Goal: Find specific page/section: Find specific page/section

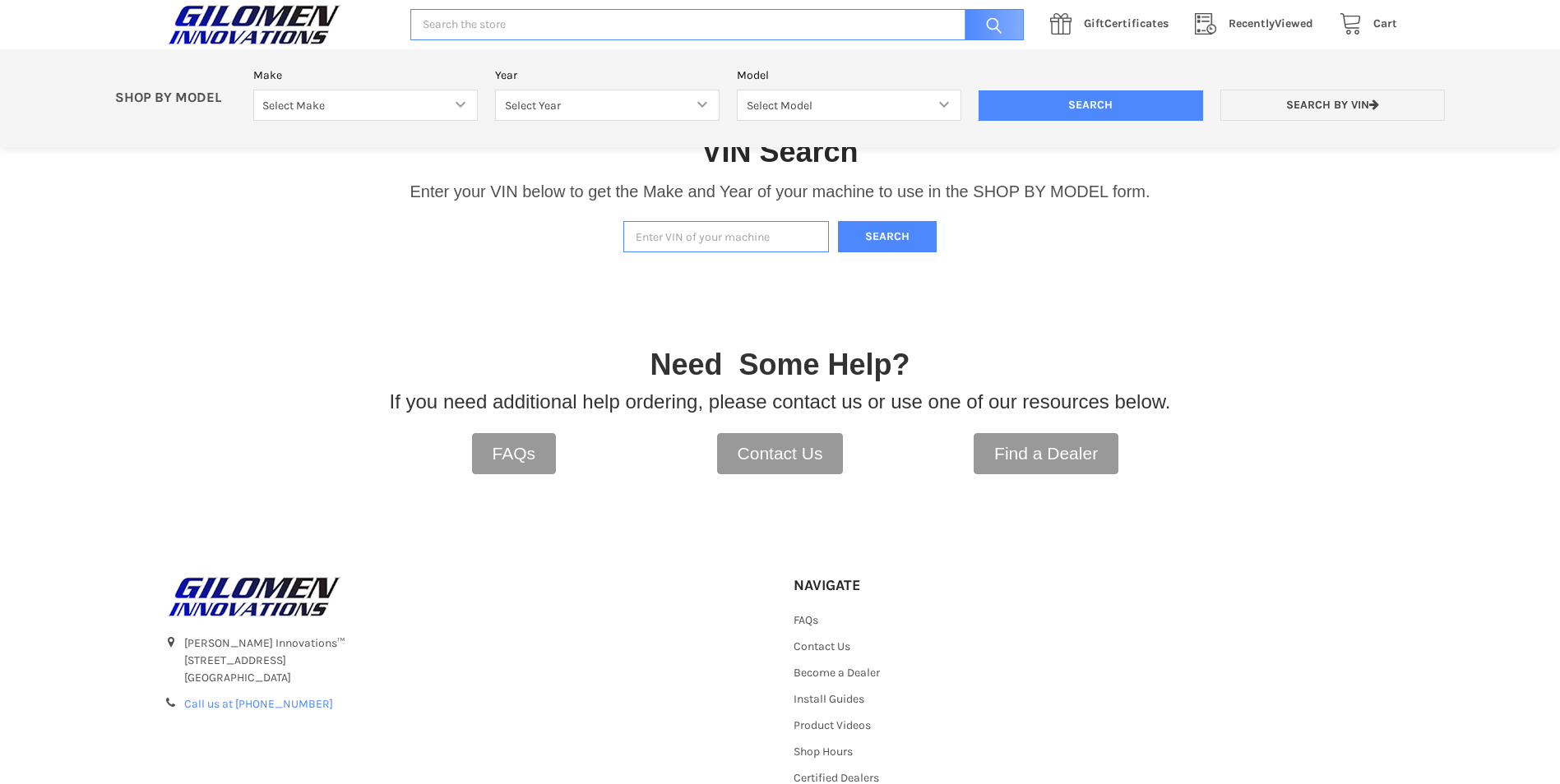
click at [701, 236] on input "Enter VIN of your machine" at bounding box center [725, 236] width 205 height 32
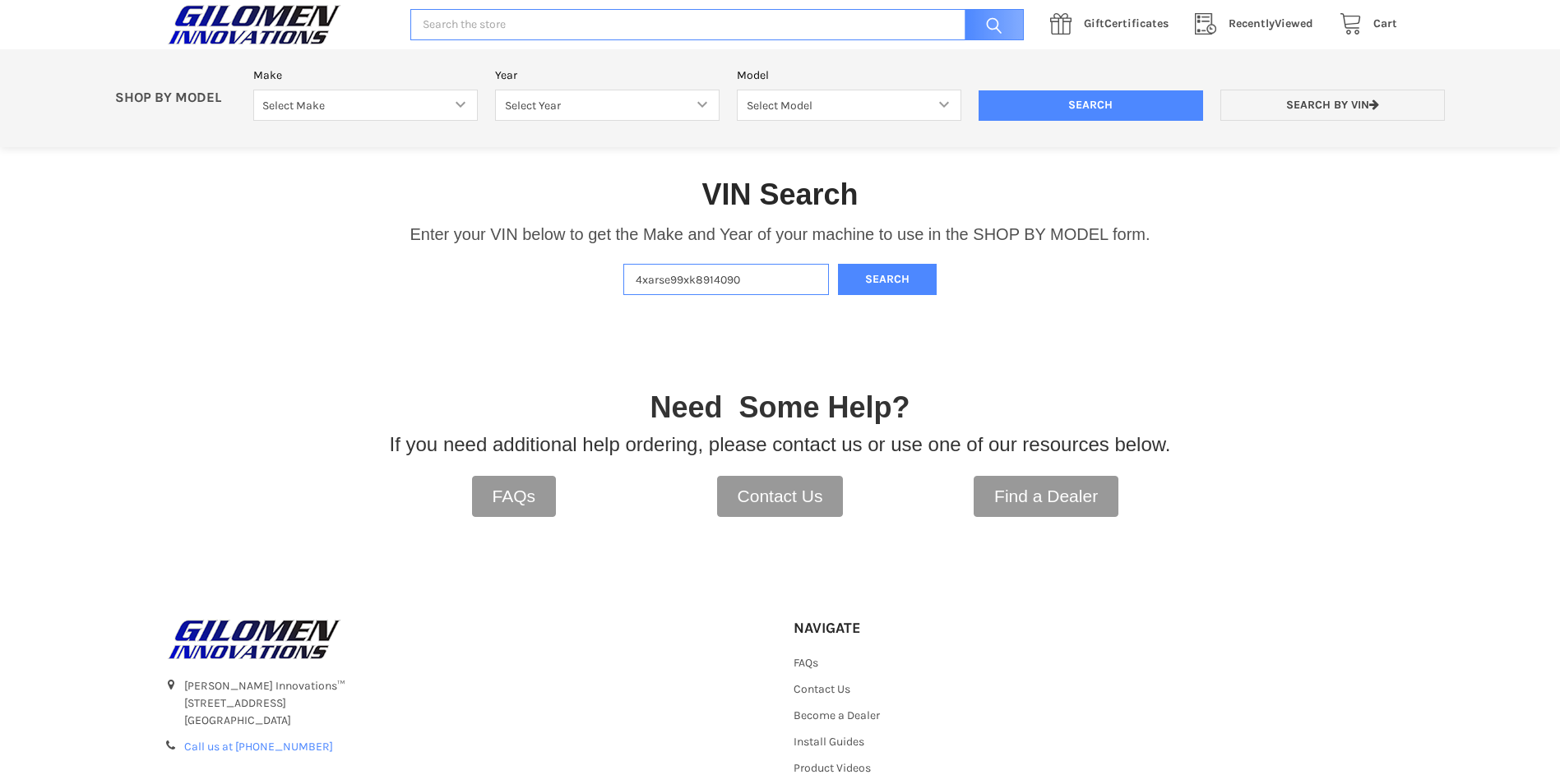
scroll to position [259, 0]
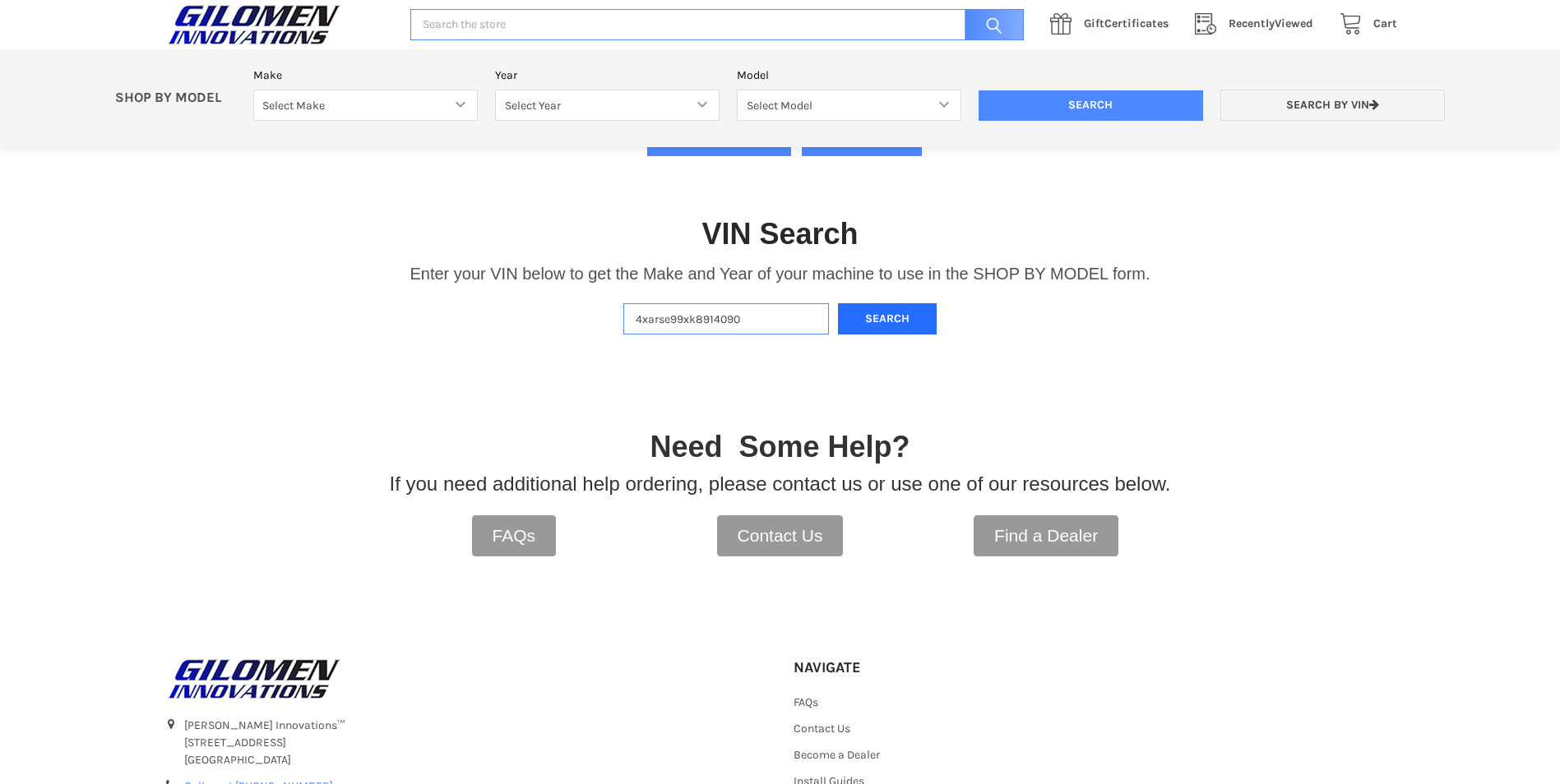
type input "4xarse99xk8914090"
click at [871, 310] on button "Search" at bounding box center [886, 319] width 98 height 32
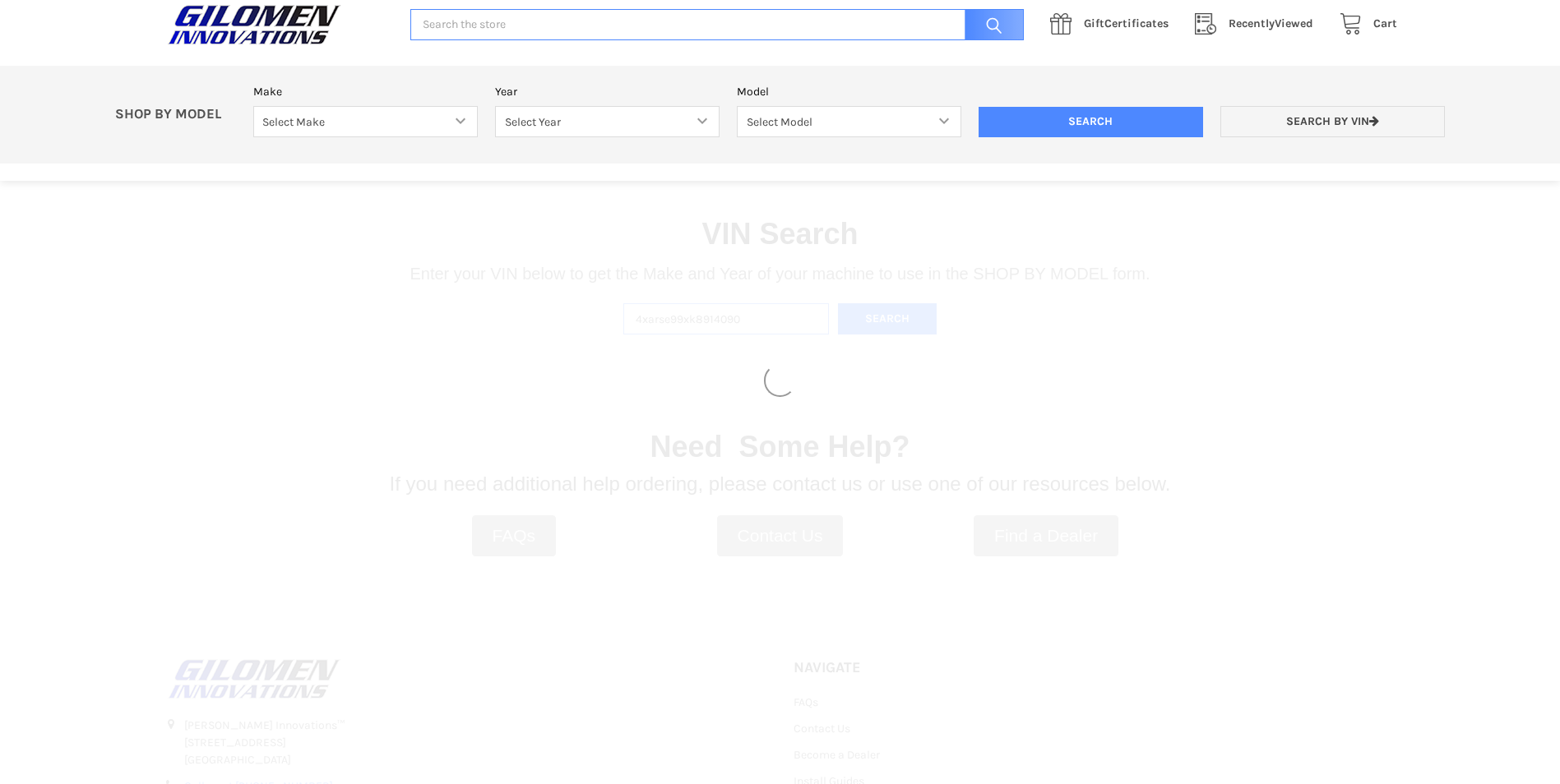
select select "330"
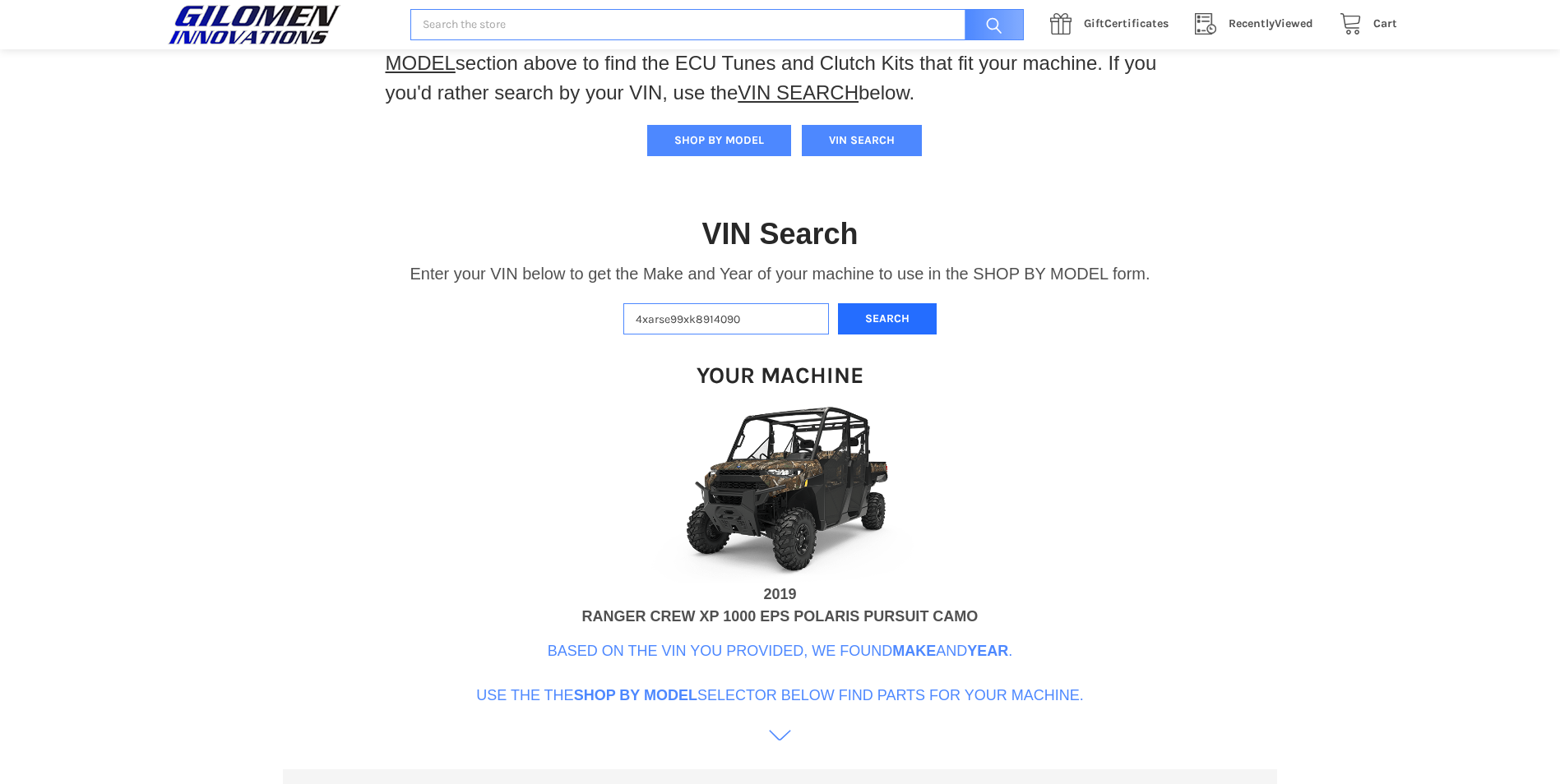
select select "333"
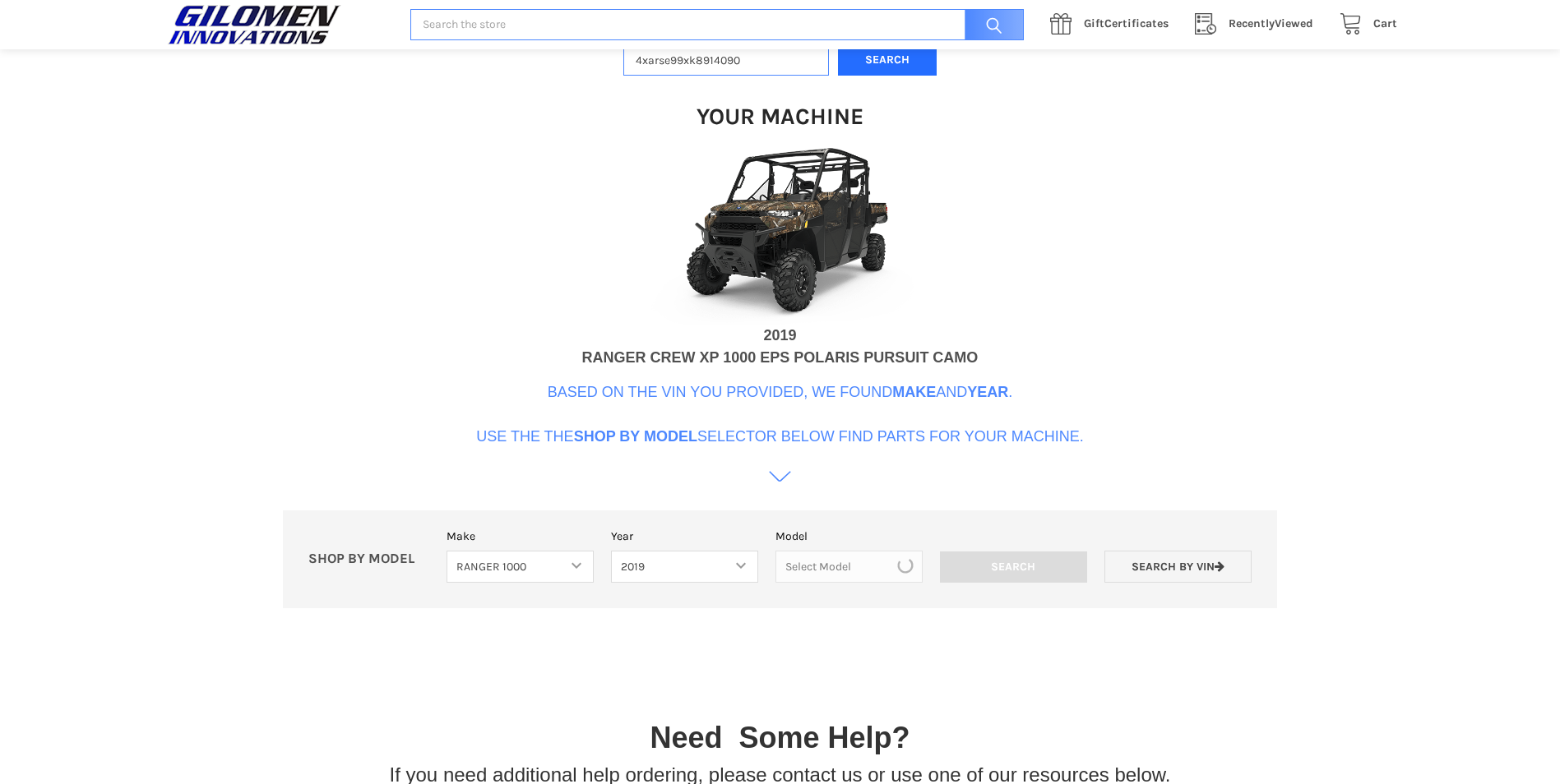
scroll to position [503, 0]
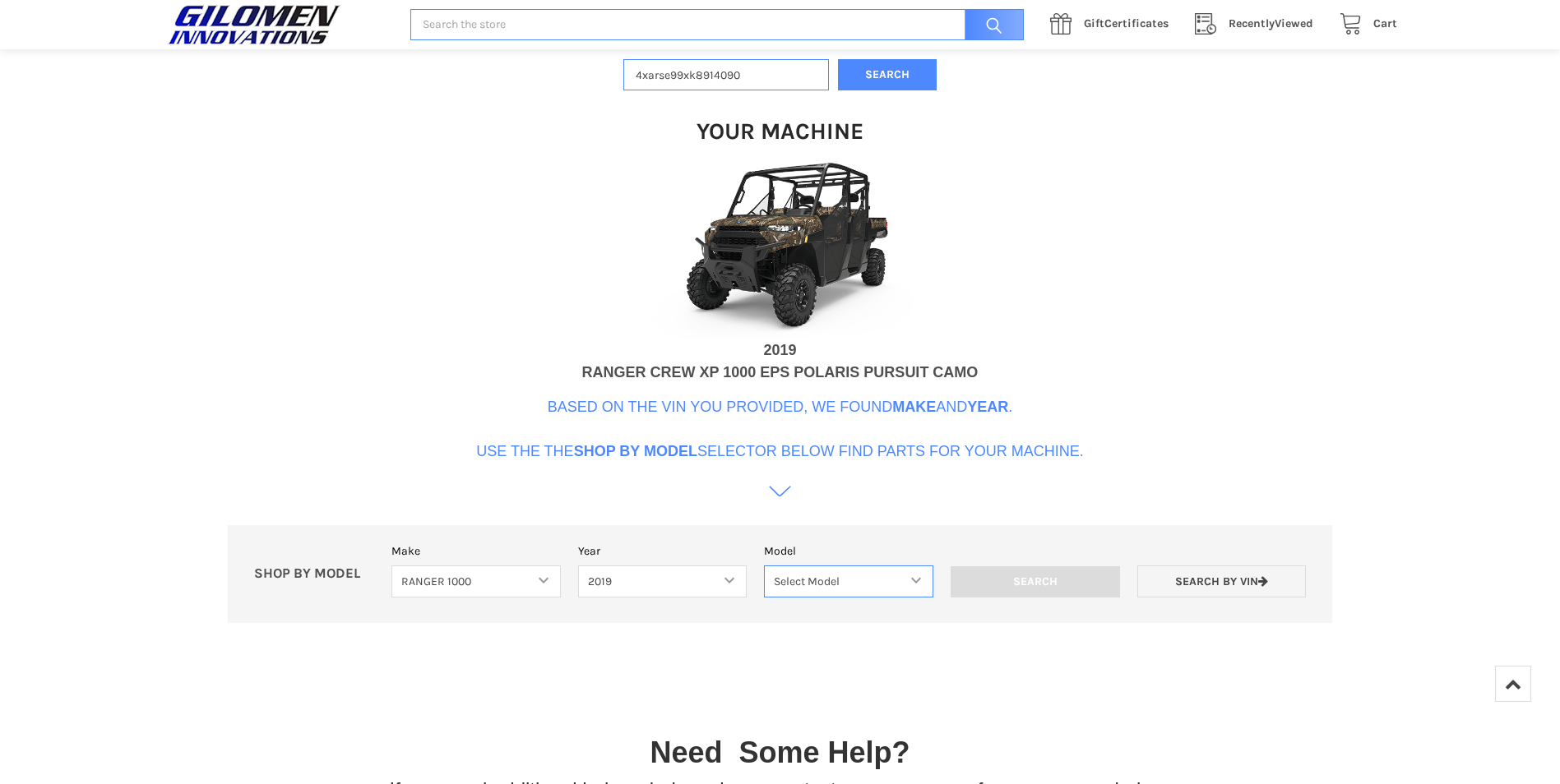
click at [895, 576] on select "Select Model Ranger 1000 XP Ranger 1000 Crew Ranger 1000 Northstar Ranger 1000 …" at bounding box center [849, 582] width 169 height 32
select select "118"
click at [764, 566] on select "Select Model Ranger 1000 XP Ranger 1000 Crew Ranger 1000 Northstar Ranger 1000 …" at bounding box center [849, 582] width 169 height 32
click at [1003, 594] on input "Search" at bounding box center [1035, 582] width 169 height 31
